Goal: Task Accomplishment & Management: Manage account settings

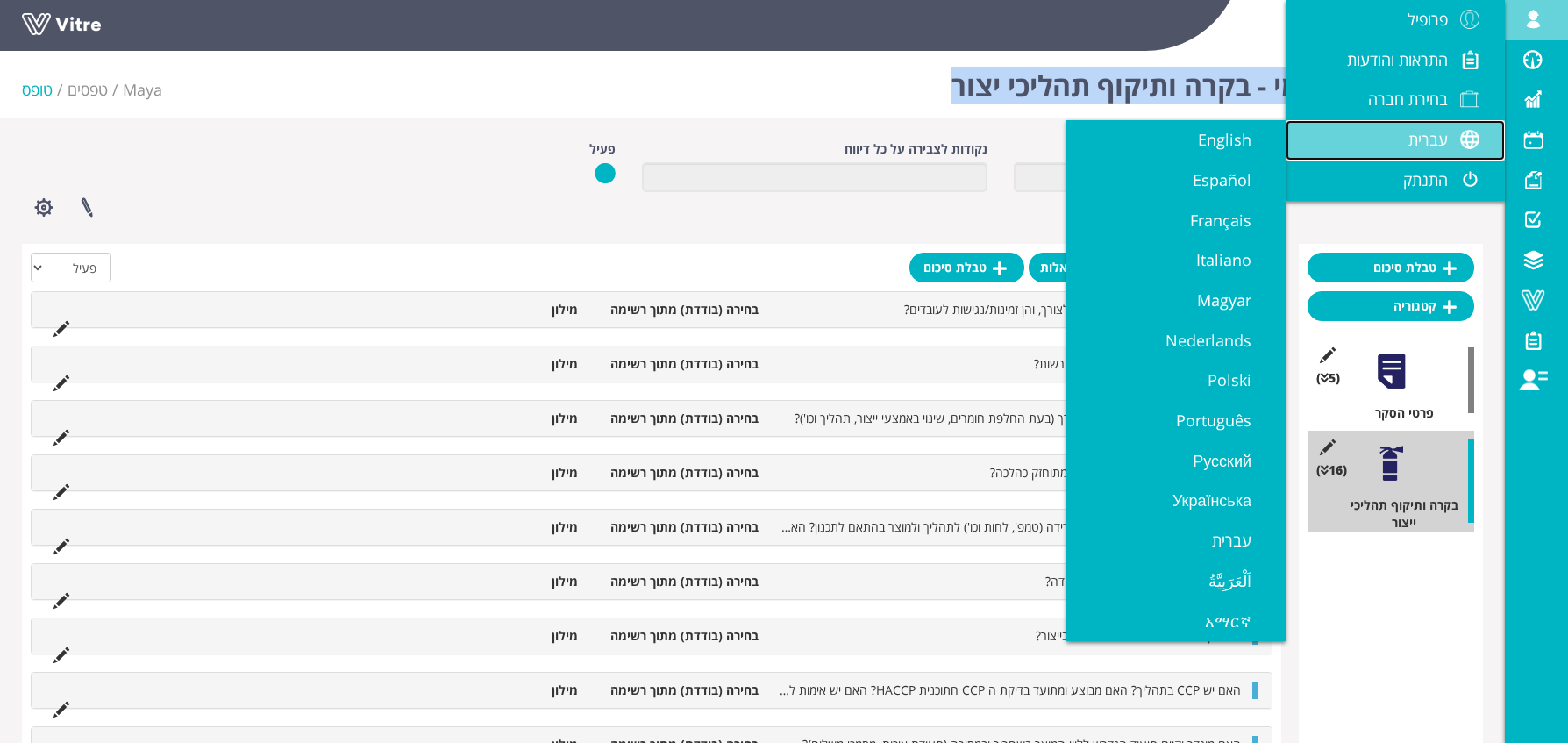
click at [1400, 120] on link "עברית" at bounding box center [1395, 140] width 219 height 41
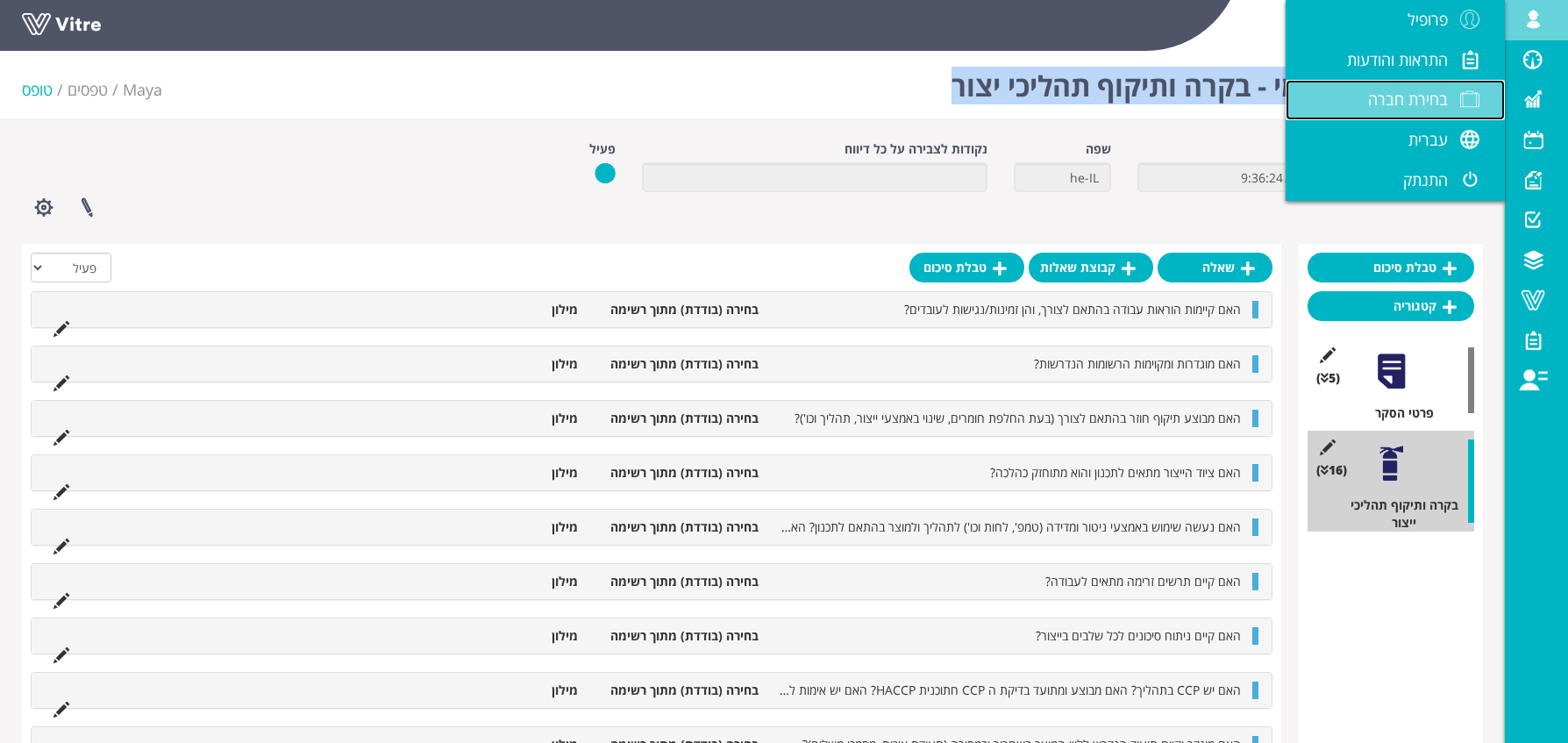
click at [1460, 100] on span at bounding box center [1469, 98] width 44 height 21
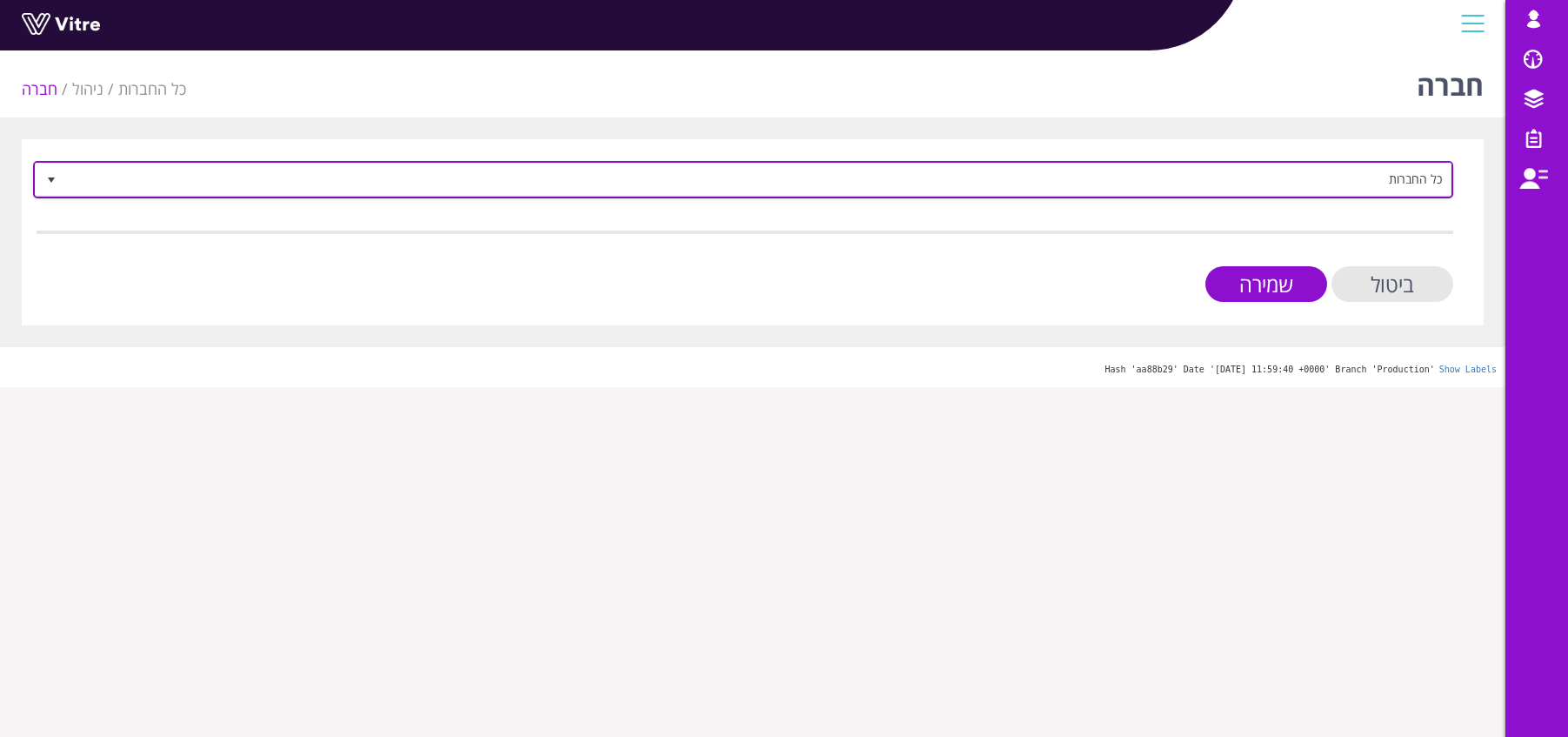
click at [1396, 194] on span "כל החברות" at bounding box center [758, 179] width 1385 height 31
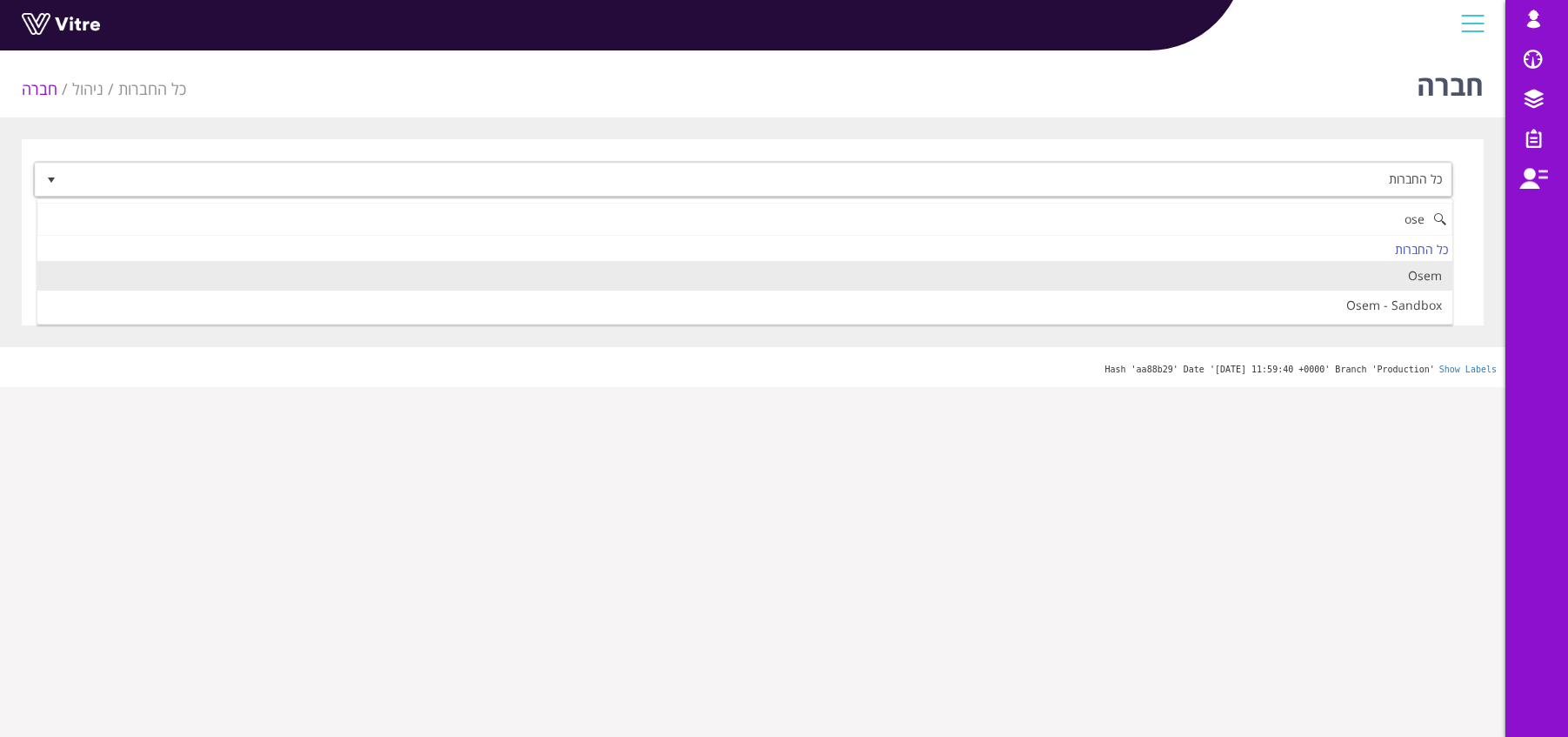
click at [1381, 276] on li "Osem" at bounding box center [745, 276] width 1415 height 29
type input "ose"
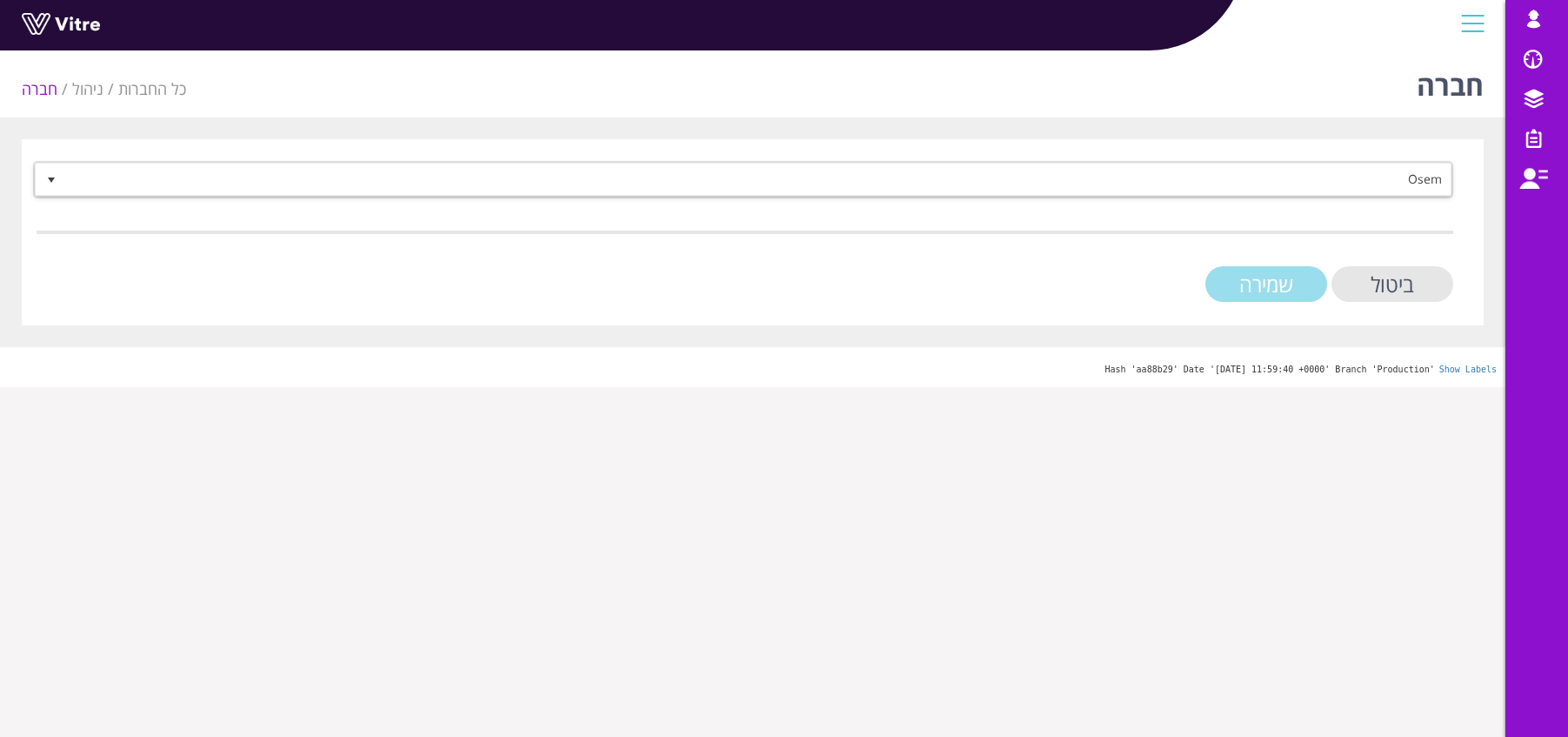
click at [1293, 292] on input "שמירה" at bounding box center [1266, 284] width 122 height 35
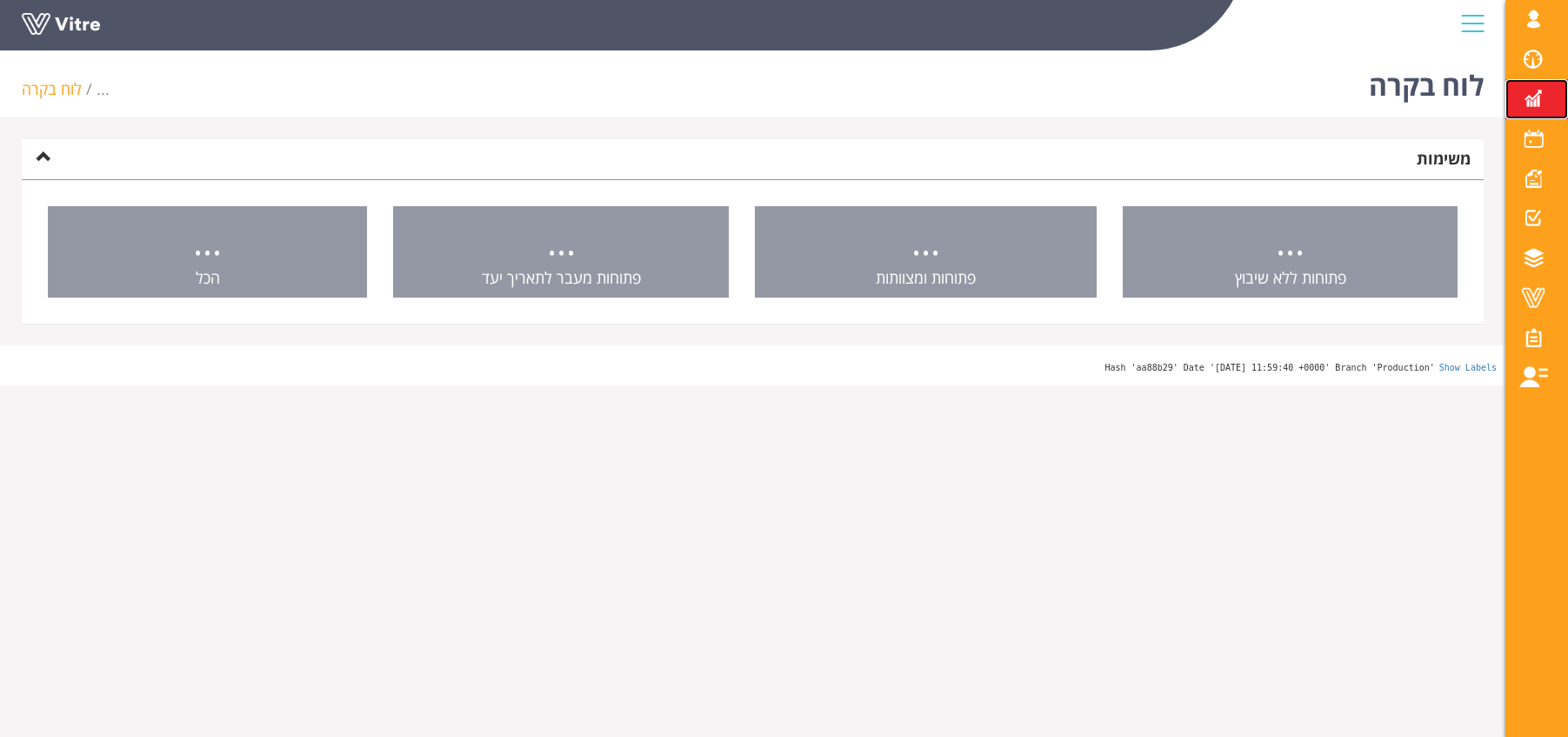
click at [1538, 95] on span at bounding box center [1533, 97] width 43 height 21
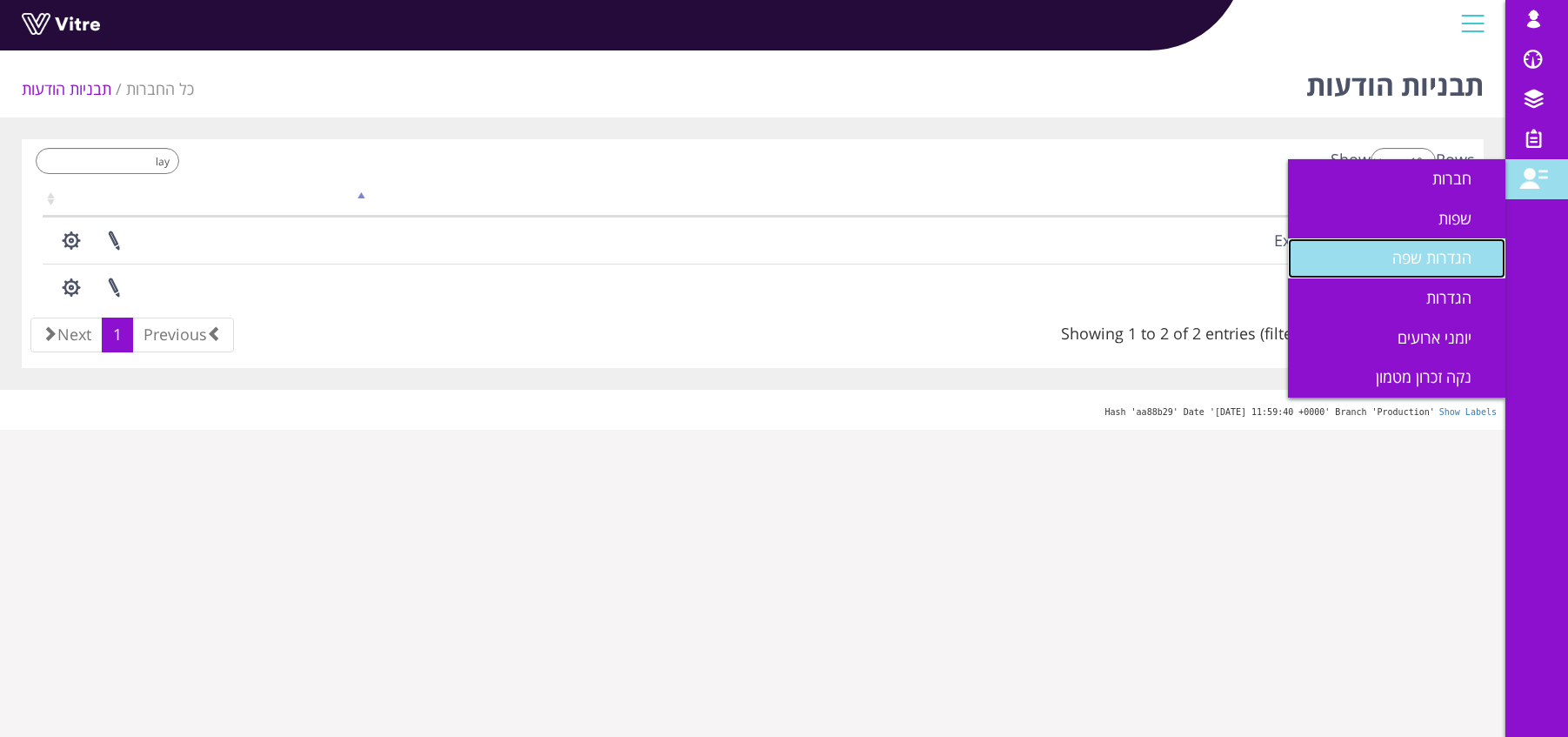
click at [1431, 251] on span "הגדרות שפה" at bounding box center [1442, 256] width 100 height 21
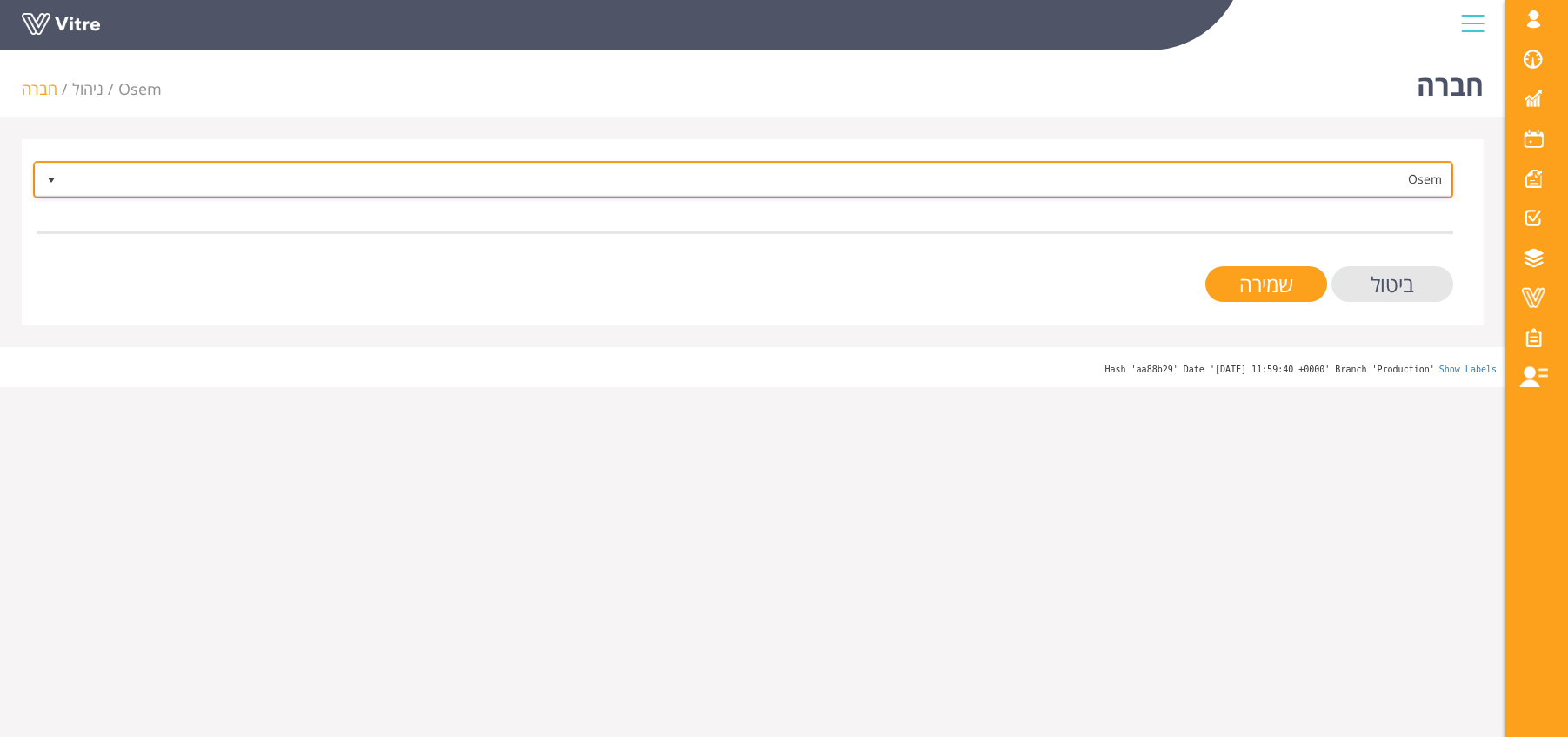
click at [1435, 180] on span "Osem" at bounding box center [758, 179] width 1385 height 31
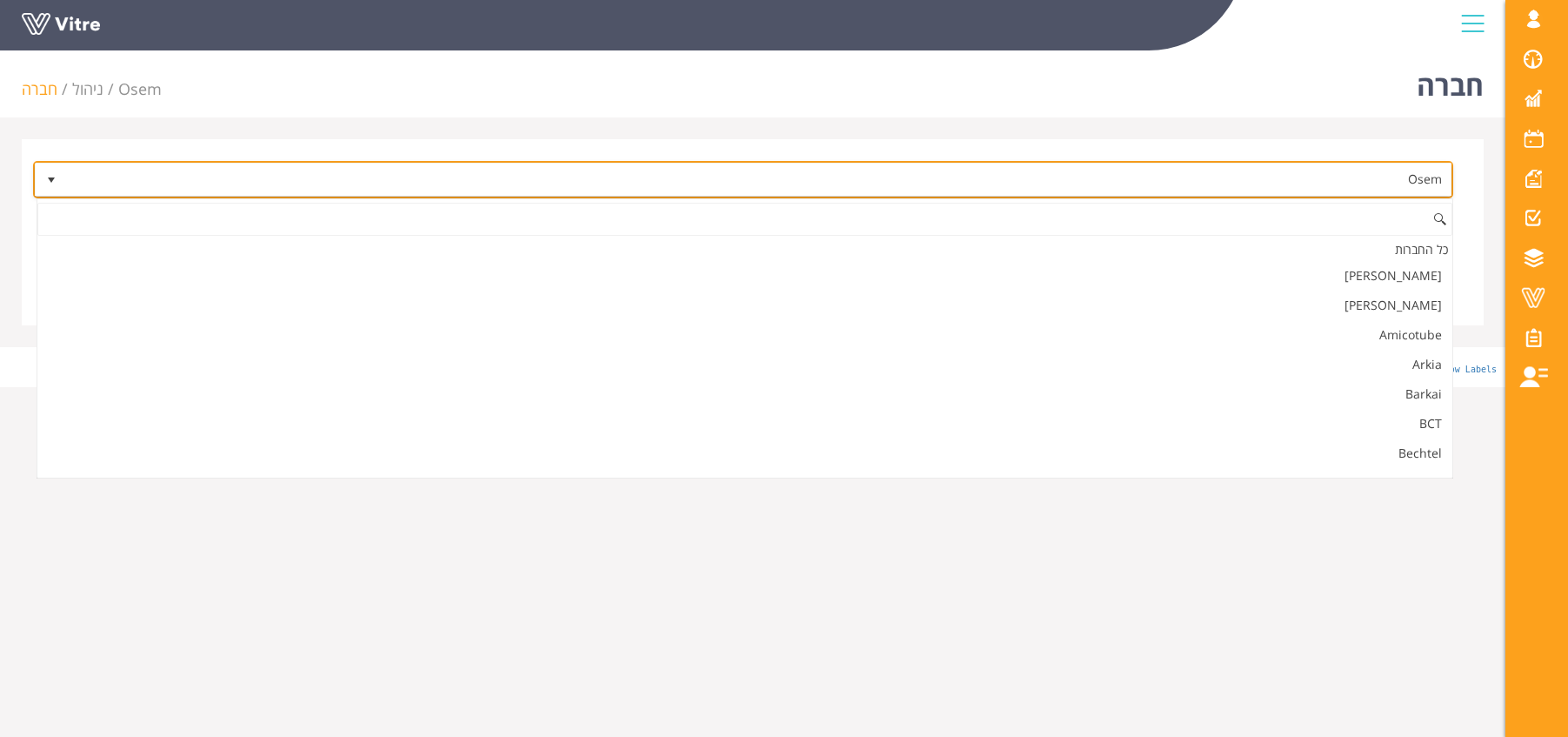
scroll to position [1473, 0]
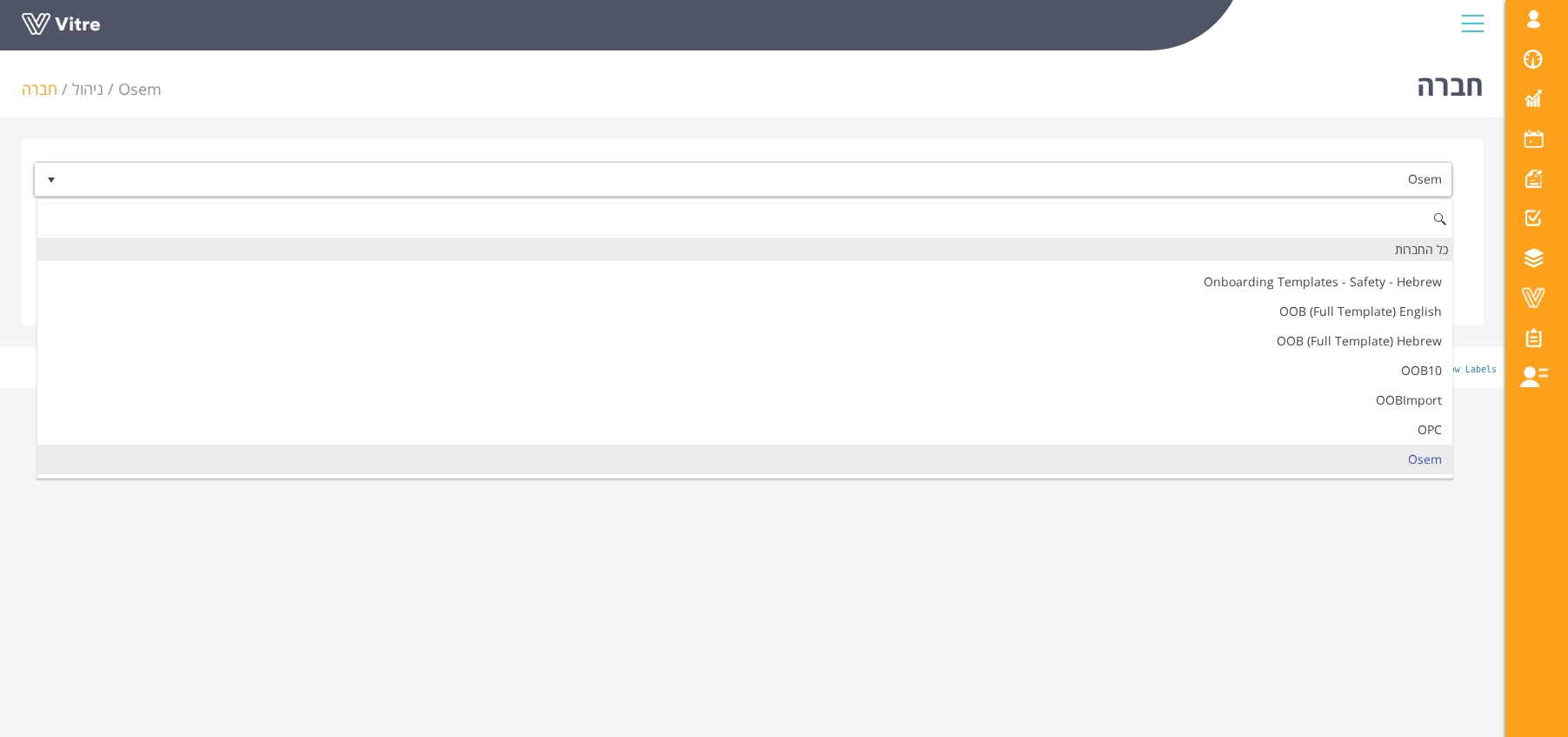
click at [1406, 251] on div "כל החברות" at bounding box center [745, 250] width 1415 height 24
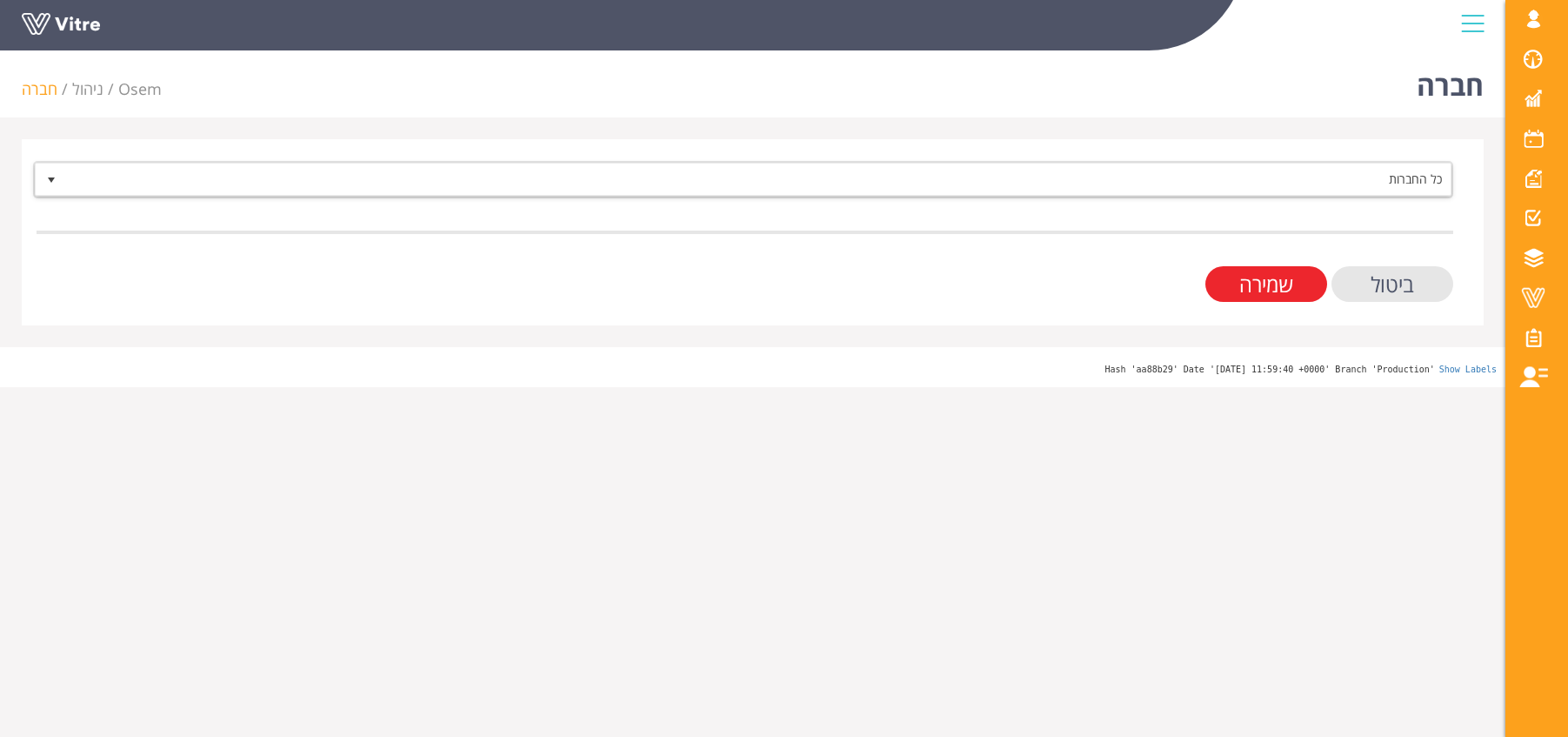
click at [1280, 289] on input "שמירה" at bounding box center [1266, 284] width 122 height 35
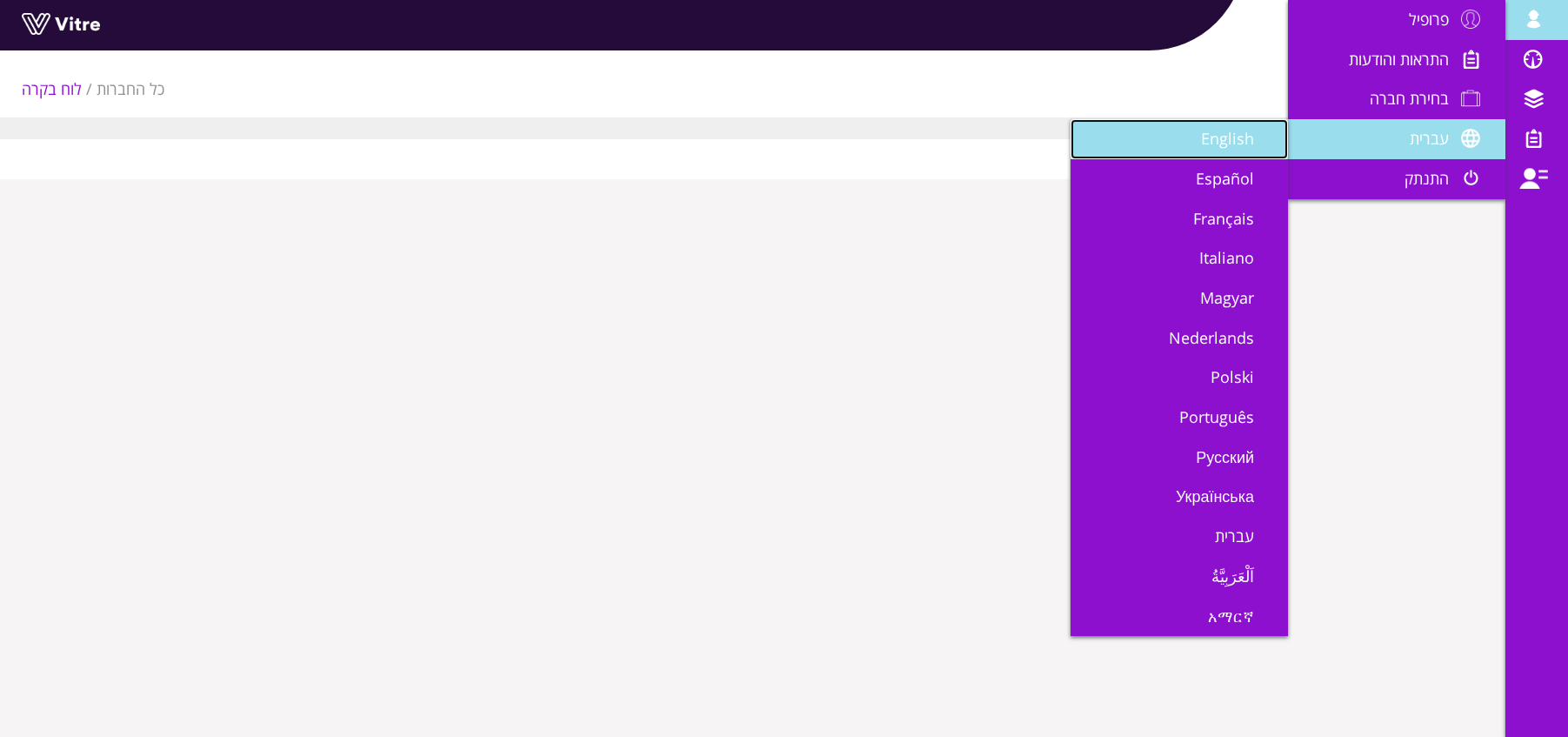
click at [1223, 142] on span "English" at bounding box center [1237, 138] width 74 height 21
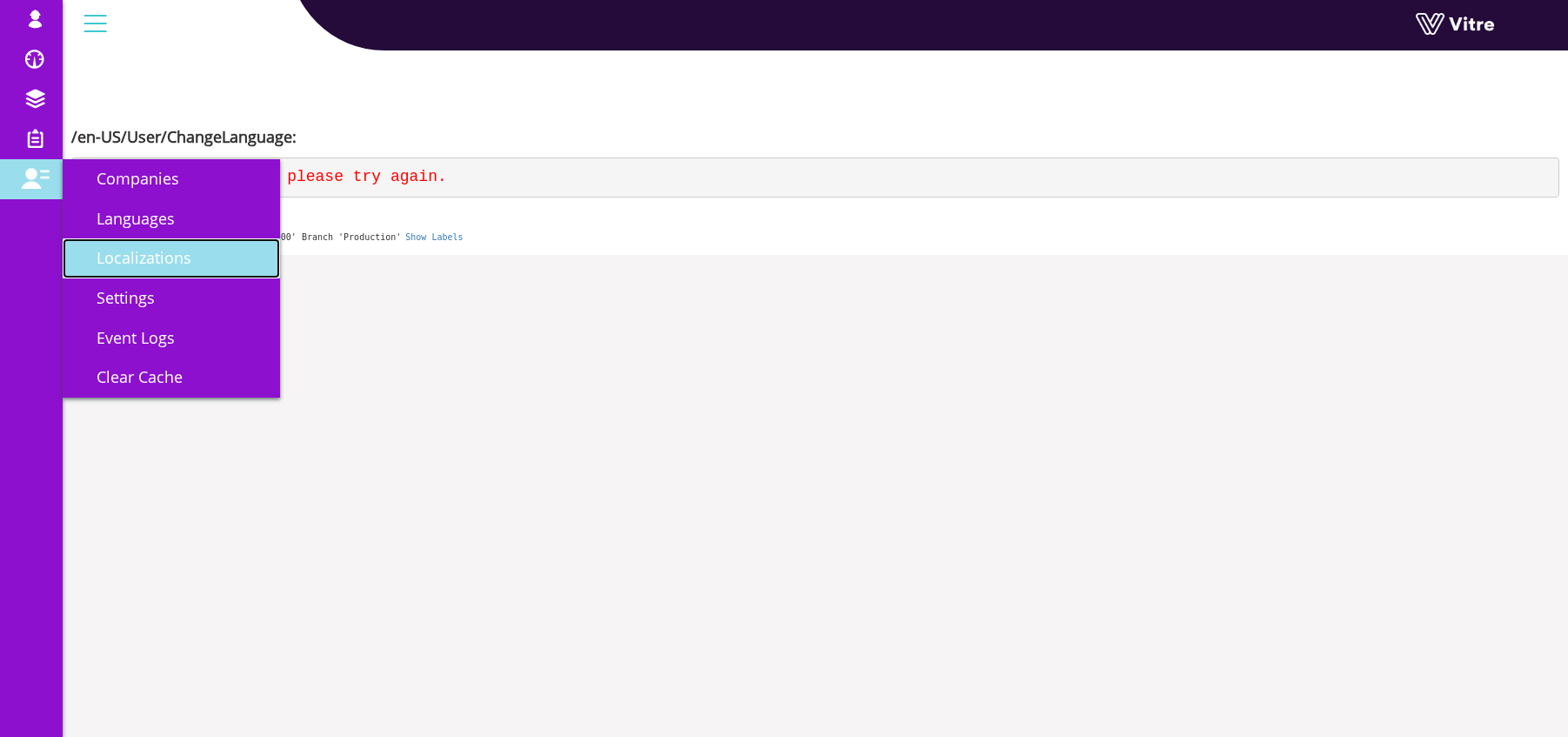
click at [154, 256] on span "Localizations" at bounding box center [134, 256] width 116 height 21
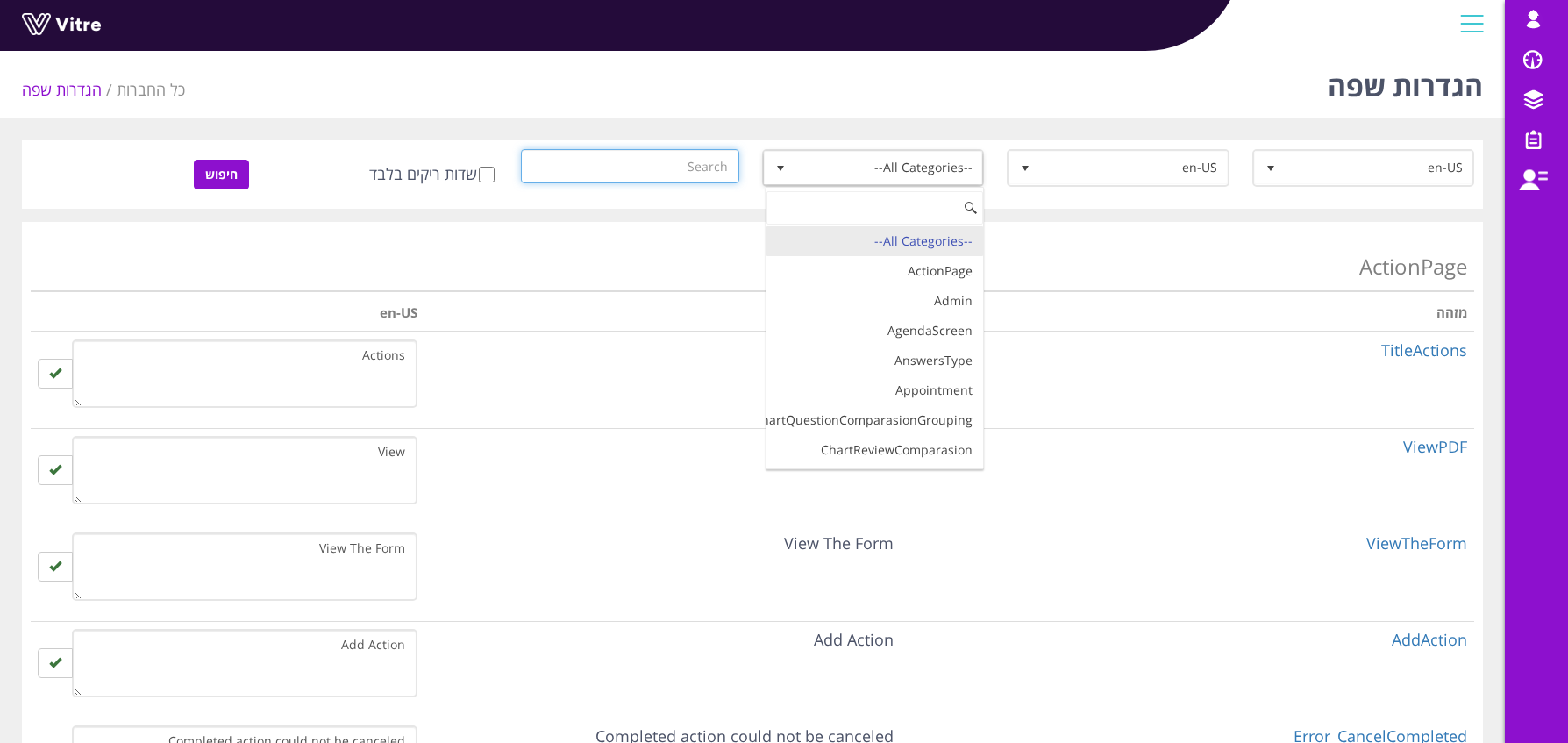
click at [709, 161] on input "text" at bounding box center [630, 165] width 218 height 35
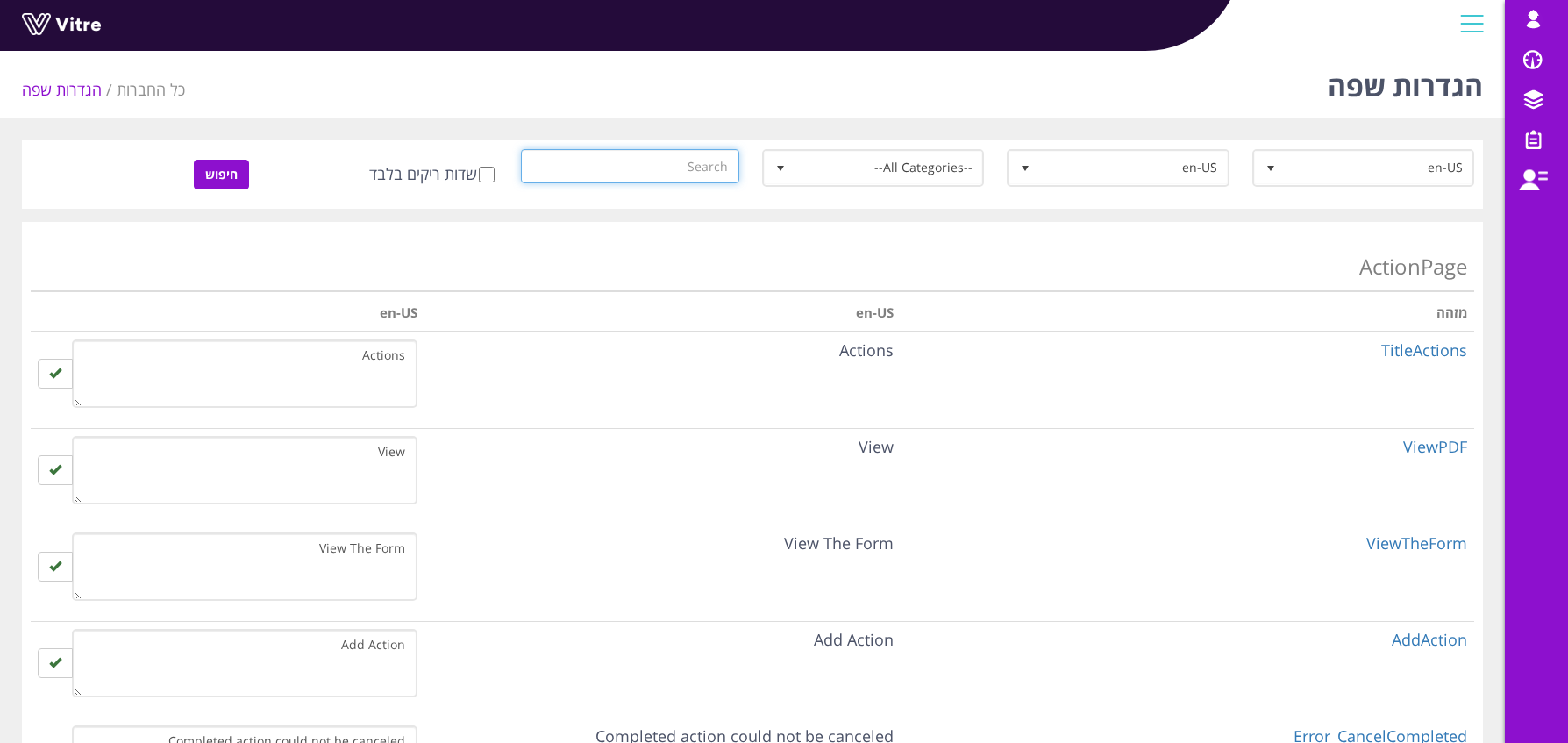
paste input "DashboardFilterName"
type input "DashboardFilterName"
click at [225, 174] on input "חיפוש" at bounding box center [222, 174] width 55 height 30
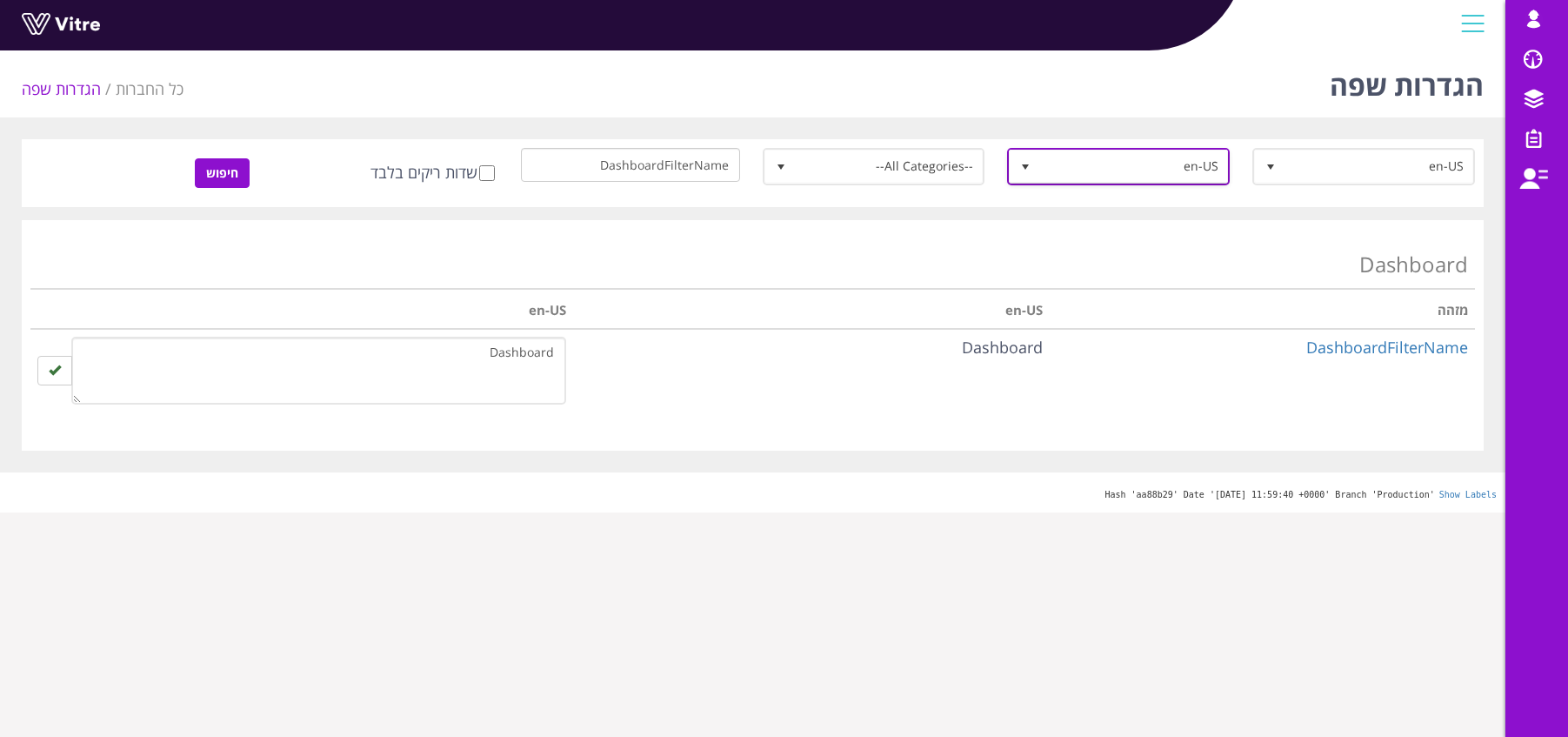
click at [1090, 163] on span "en-US" at bounding box center [1134, 166] width 188 height 31
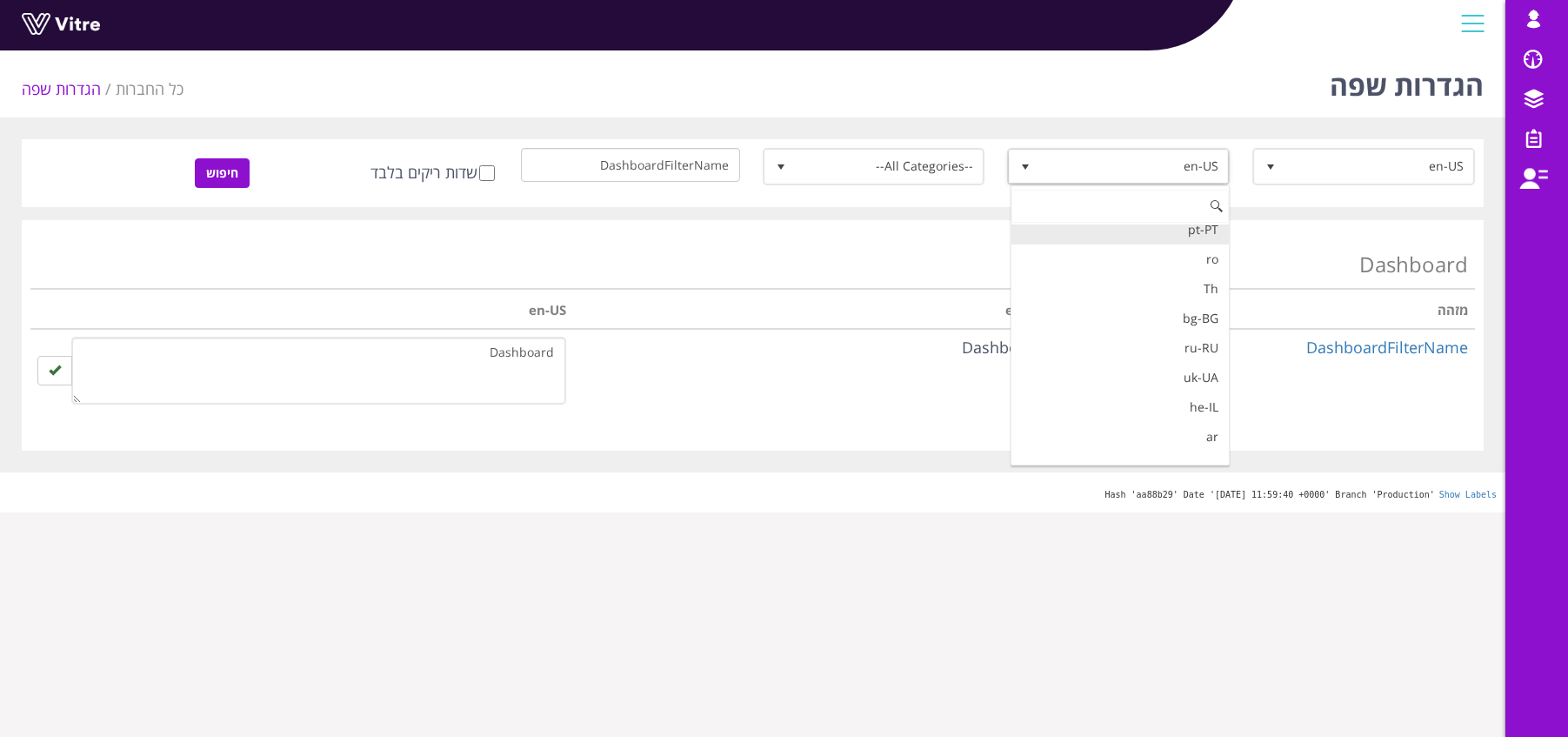
scroll to position [355, 0]
click at [1143, 353] on li "he-IL" at bounding box center [1120, 358] width 217 height 29
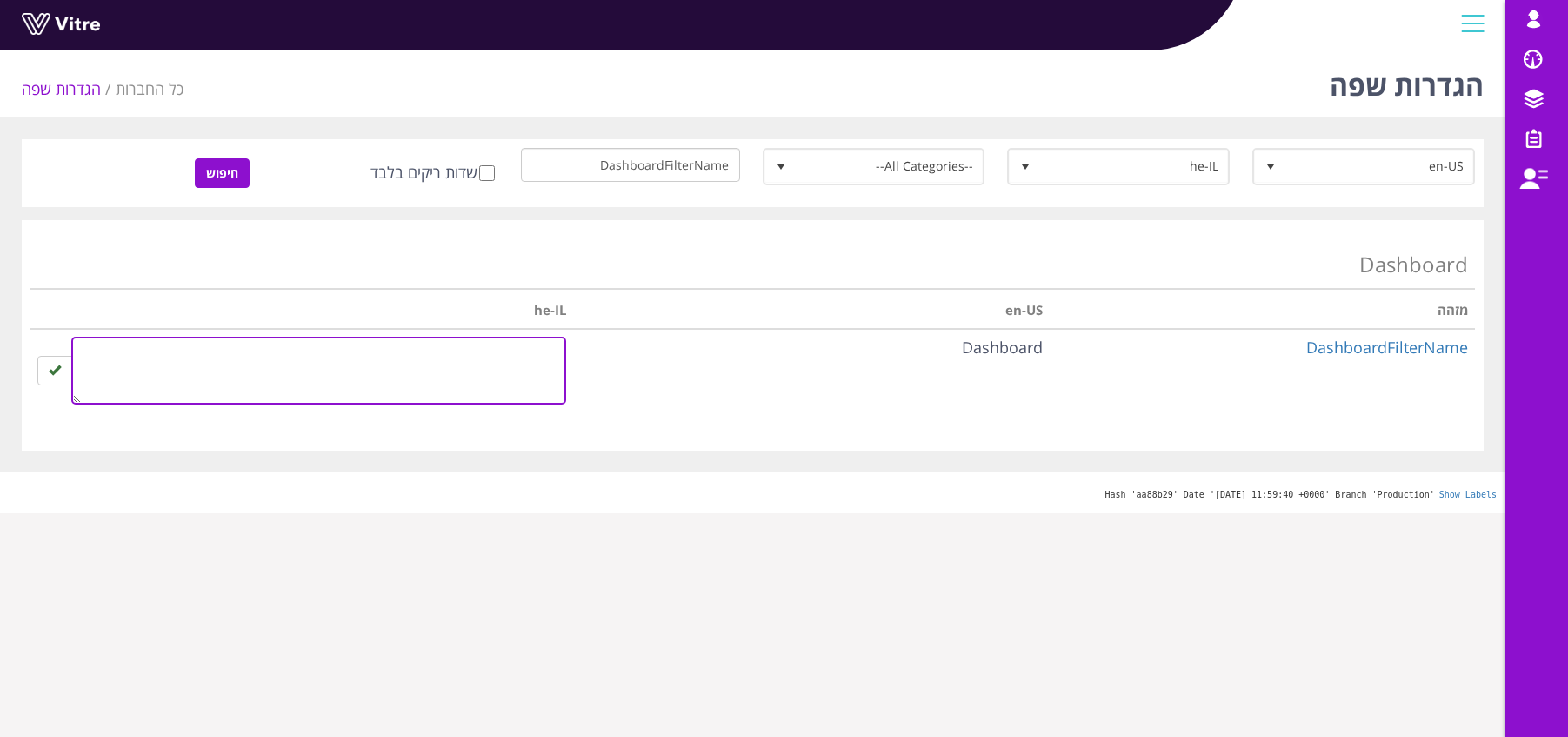
click at [483, 362] on textarea at bounding box center [319, 370] width 495 height 68
type textarea "דשבורד"
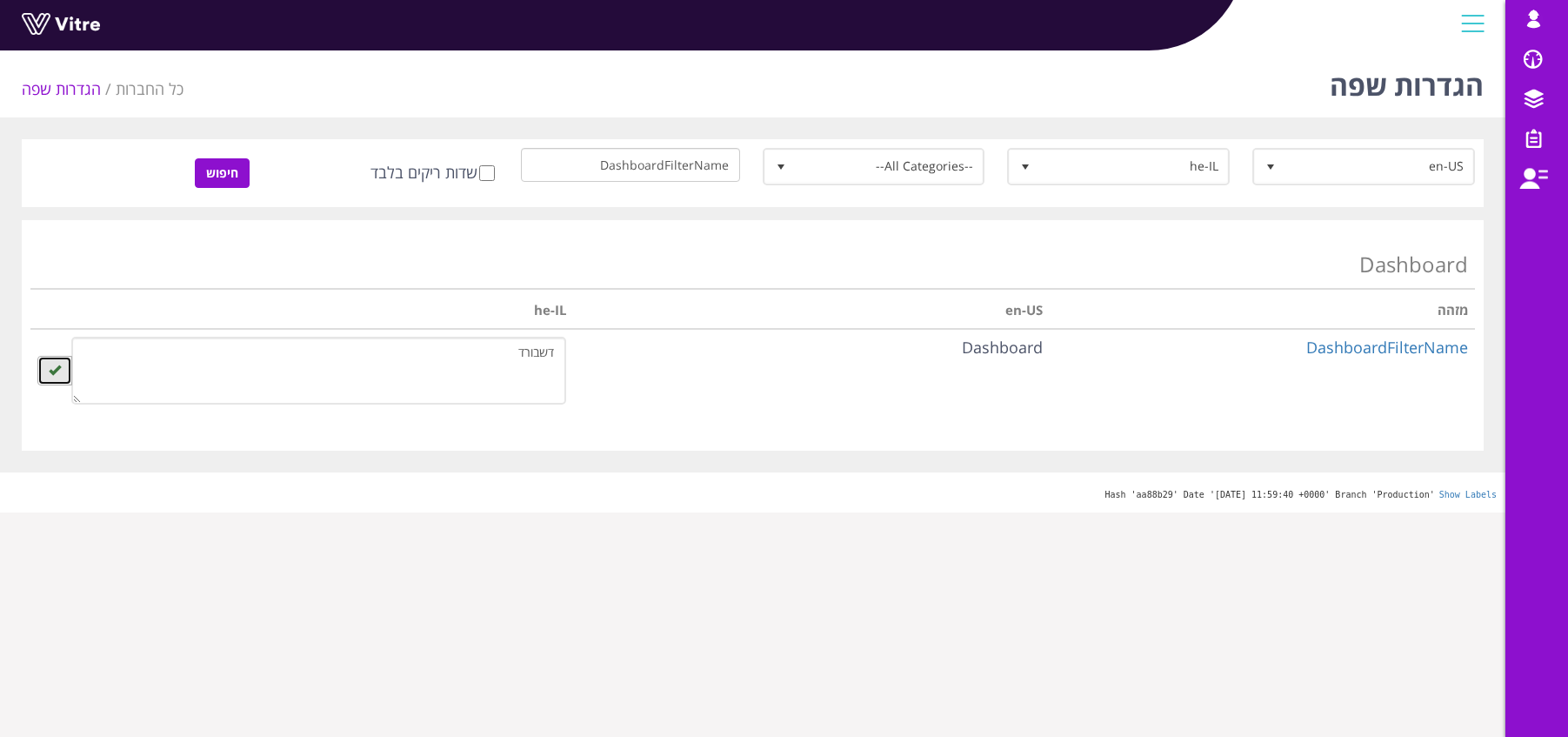
click at [54, 372] on icon "button" at bounding box center [55, 369] width 12 height 12
click at [684, 171] on input "DashboardFilterName" at bounding box center [630, 164] width 219 height 34
paste input "efaultDashboard"
type input "DefaultDashboardName"
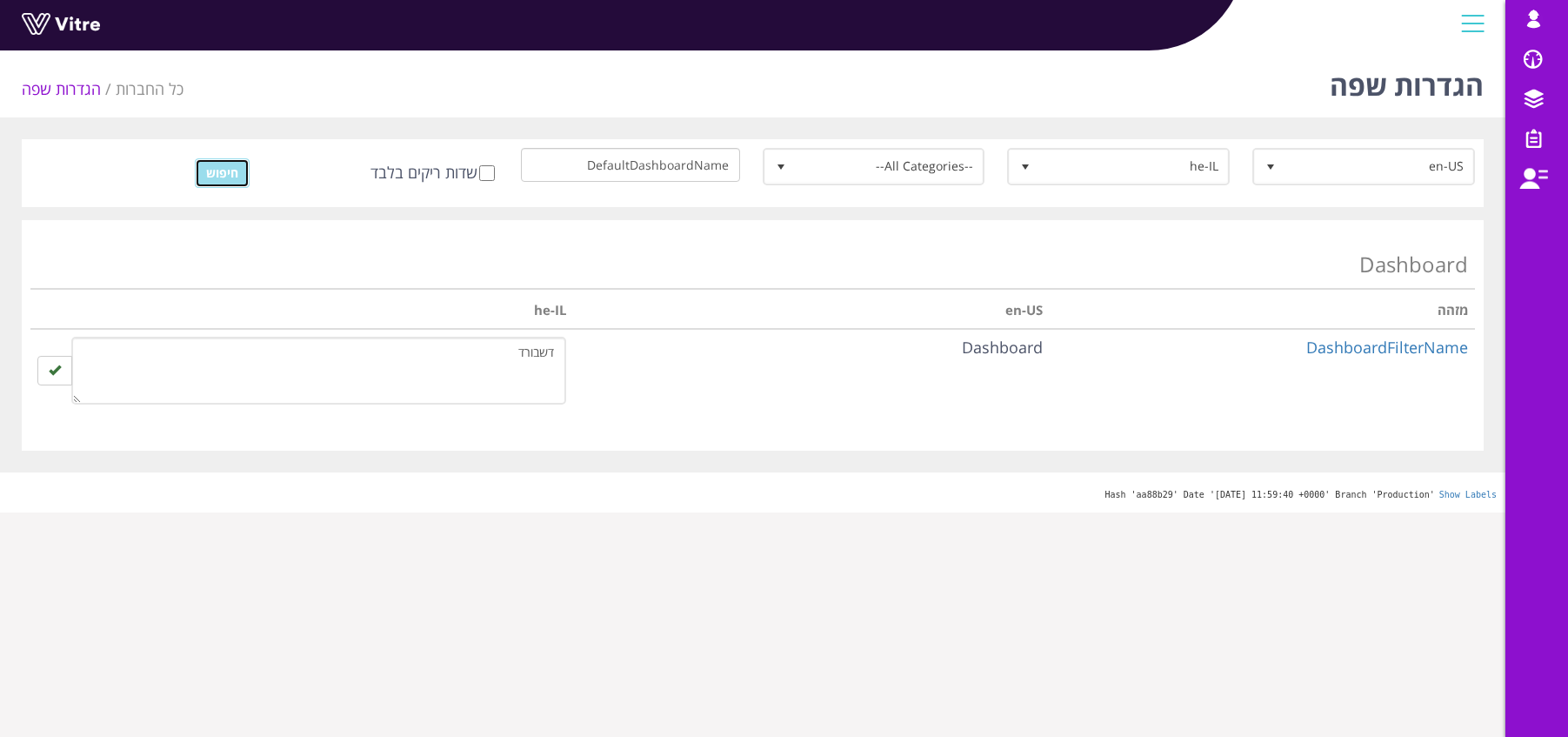
click at [222, 174] on input "חיפוש" at bounding box center [222, 173] width 55 height 29
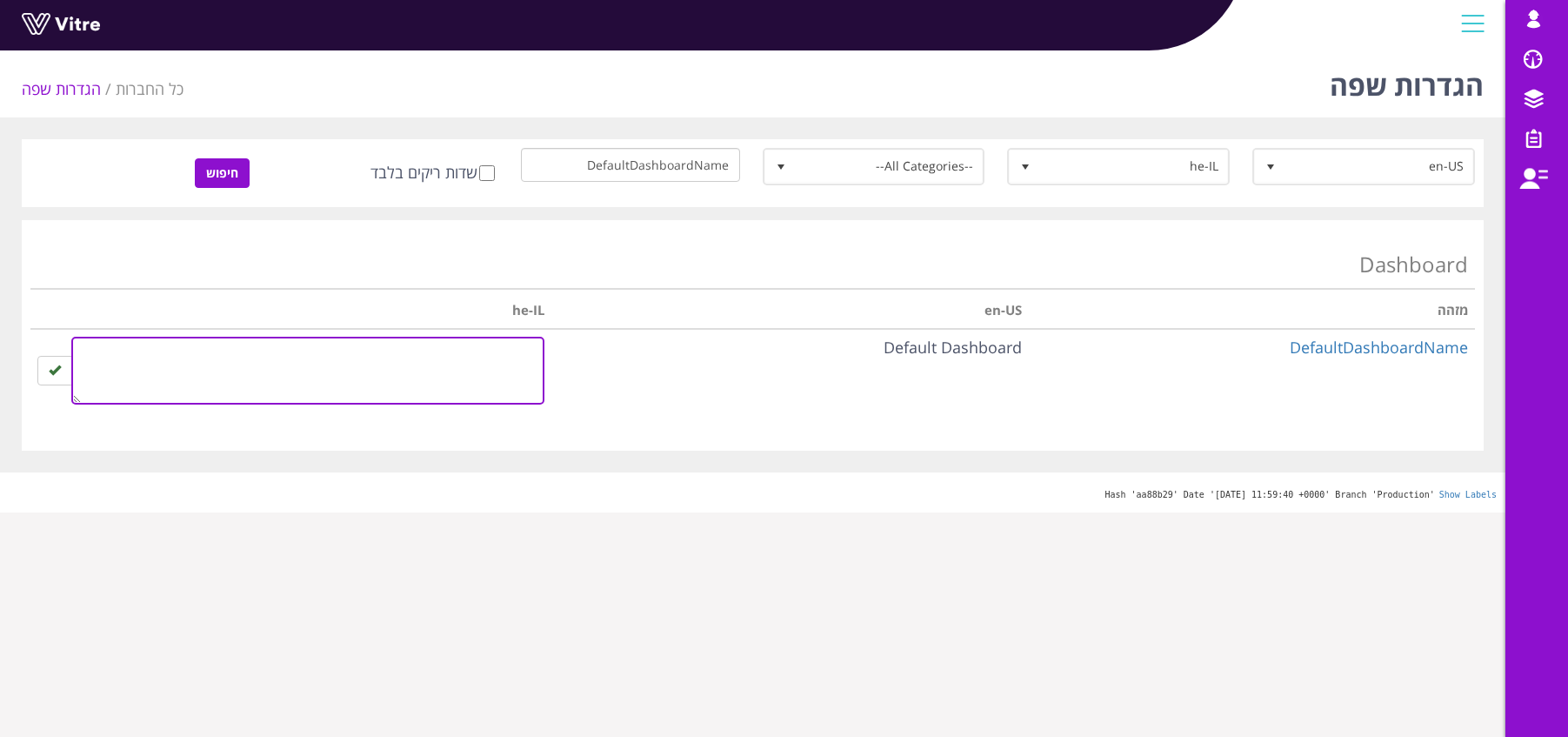
click at [496, 357] on textarea at bounding box center [308, 370] width 474 height 68
type textarea "דשבורד ראשי"
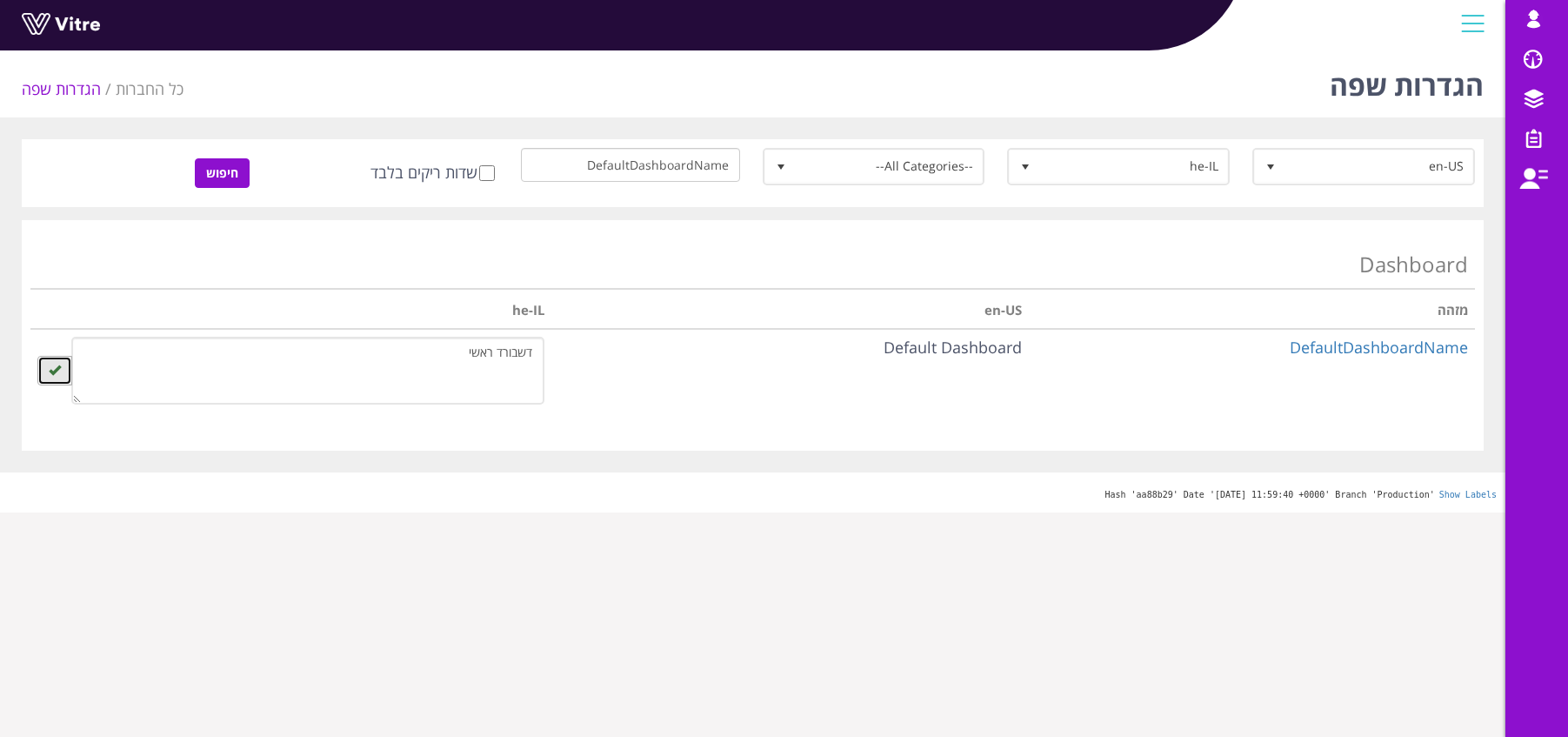
click at [53, 368] on icon "button" at bounding box center [55, 369] width 12 height 12
click at [53, 374] on icon "button" at bounding box center [55, 369] width 12 height 12
